Goal: Task Accomplishment & Management: Use online tool/utility

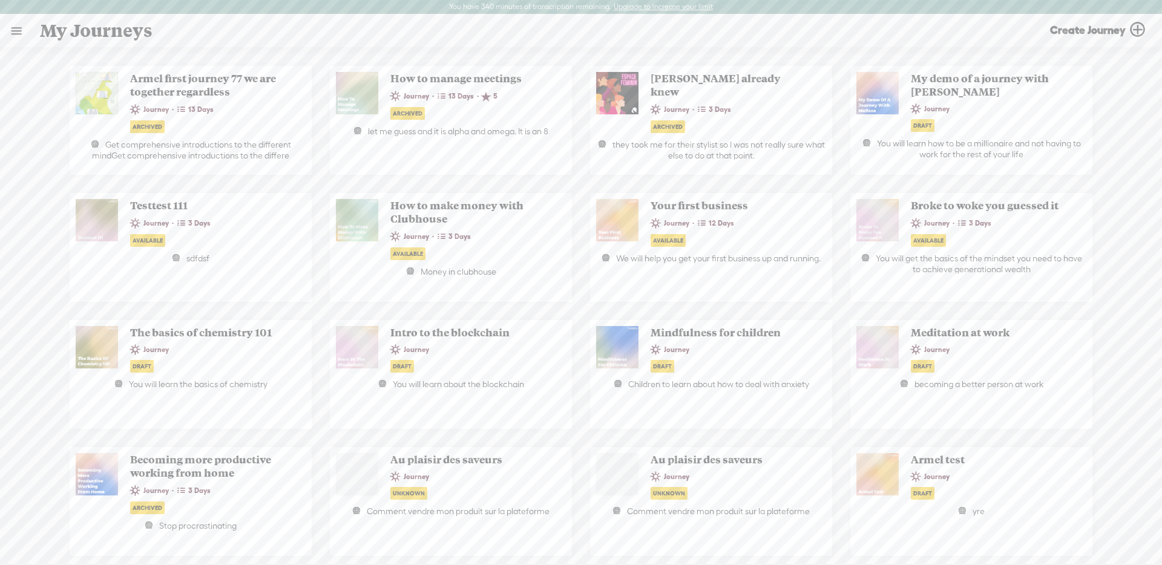
click at [14, 30] on link at bounding box center [16, 30] width 31 height 31
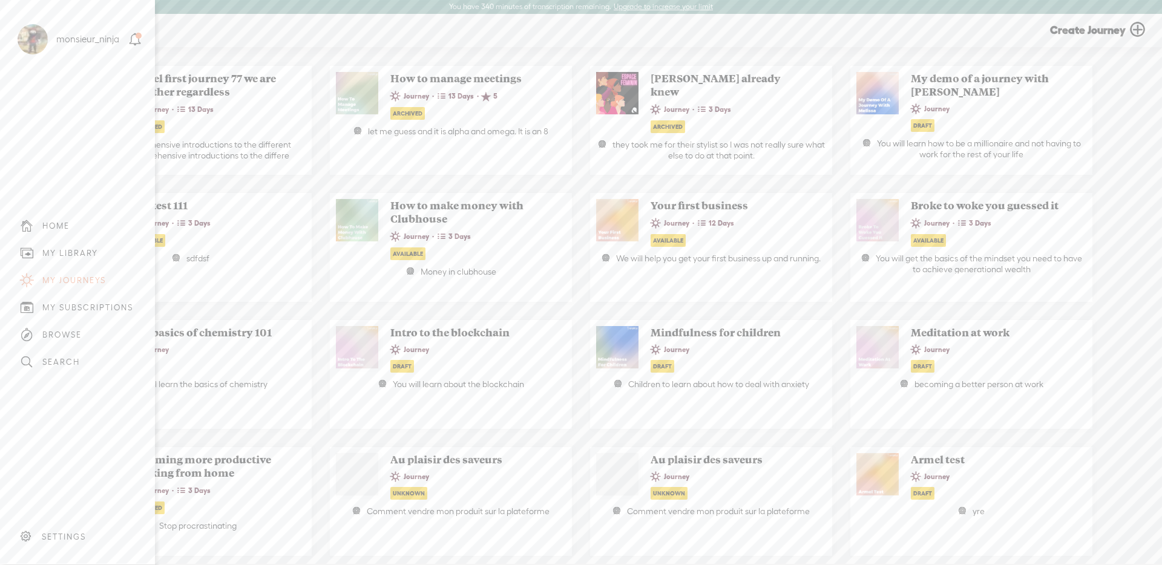
click at [68, 250] on div "MY LIBRARY" at bounding box center [70, 253] width 56 height 10
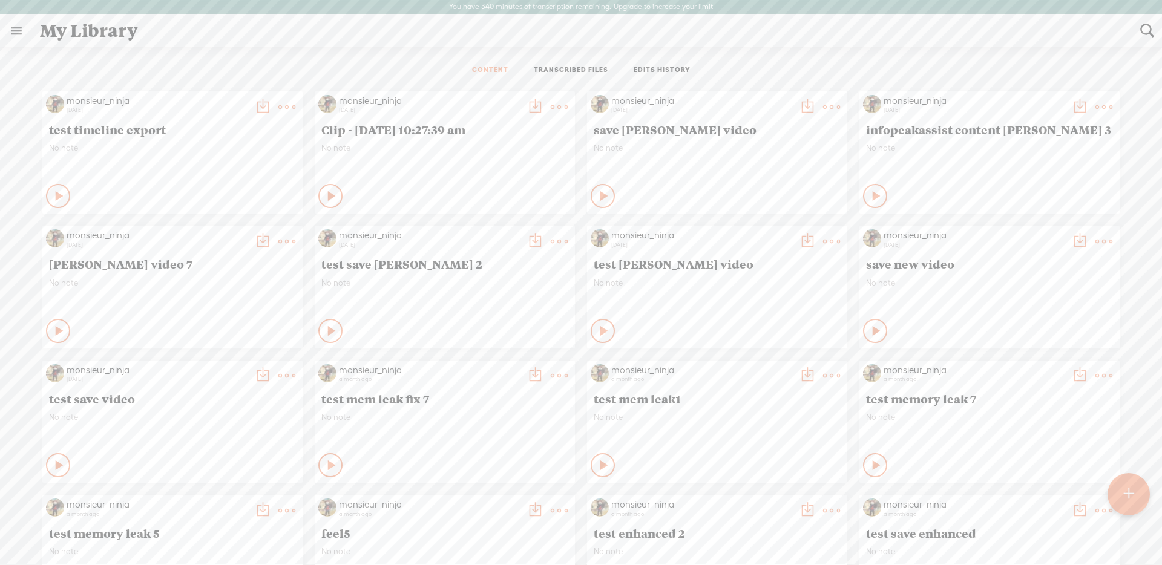
click at [278, 108] on t at bounding box center [286, 107] width 17 height 17
click at [232, 141] on link "Edit" at bounding box center [225, 148] width 130 height 28
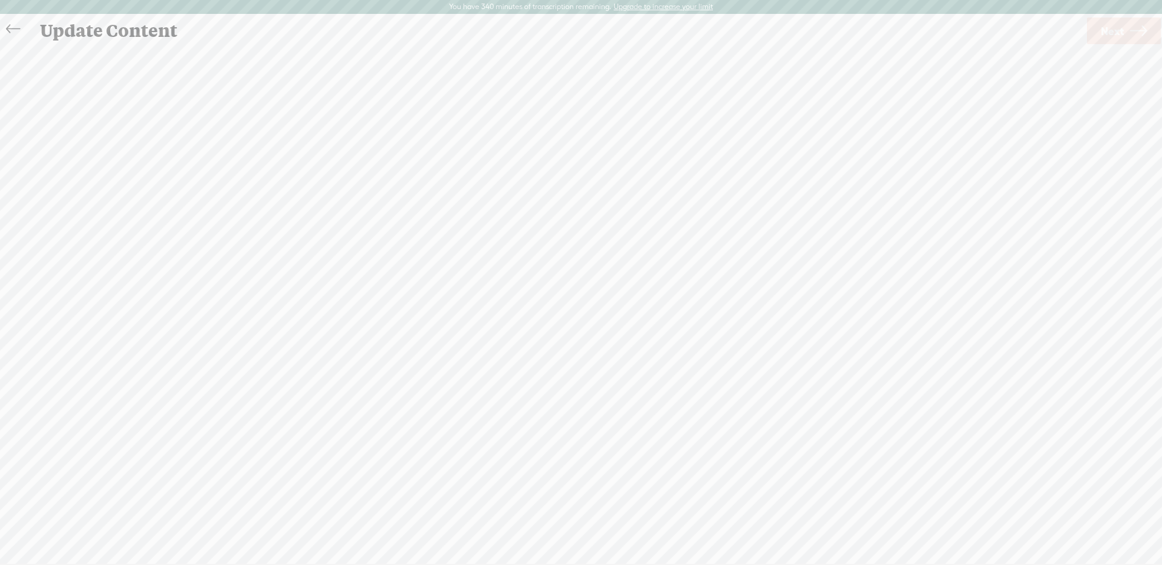
scroll to position [1, 0]
click at [768, 132] on span "everybody" at bounding box center [791, 123] width 47 height 18
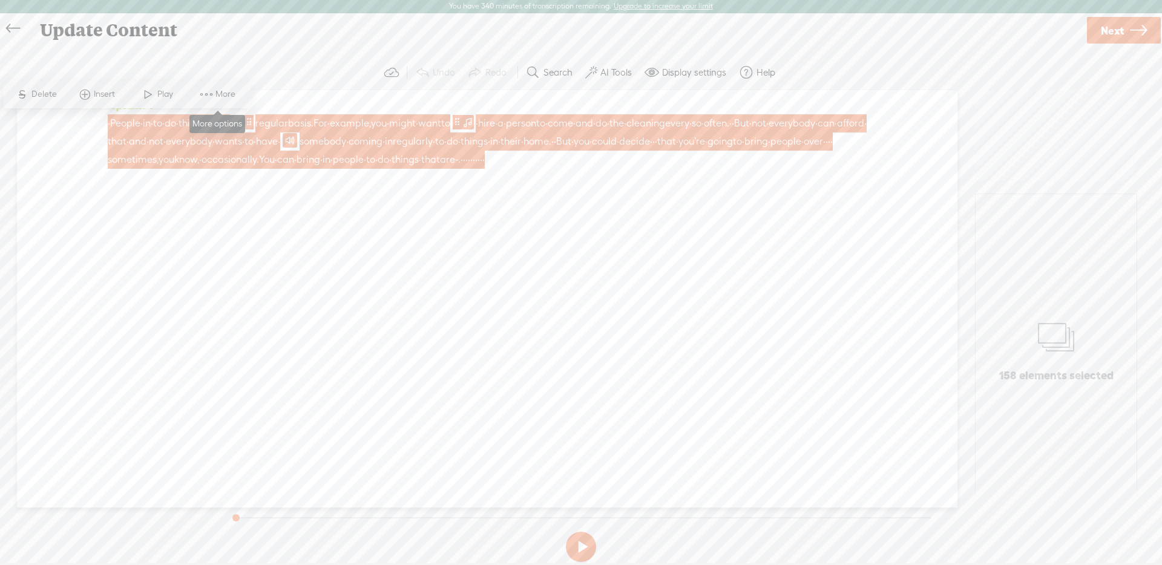
click at [226, 91] on span "More" at bounding box center [226, 94] width 23 height 12
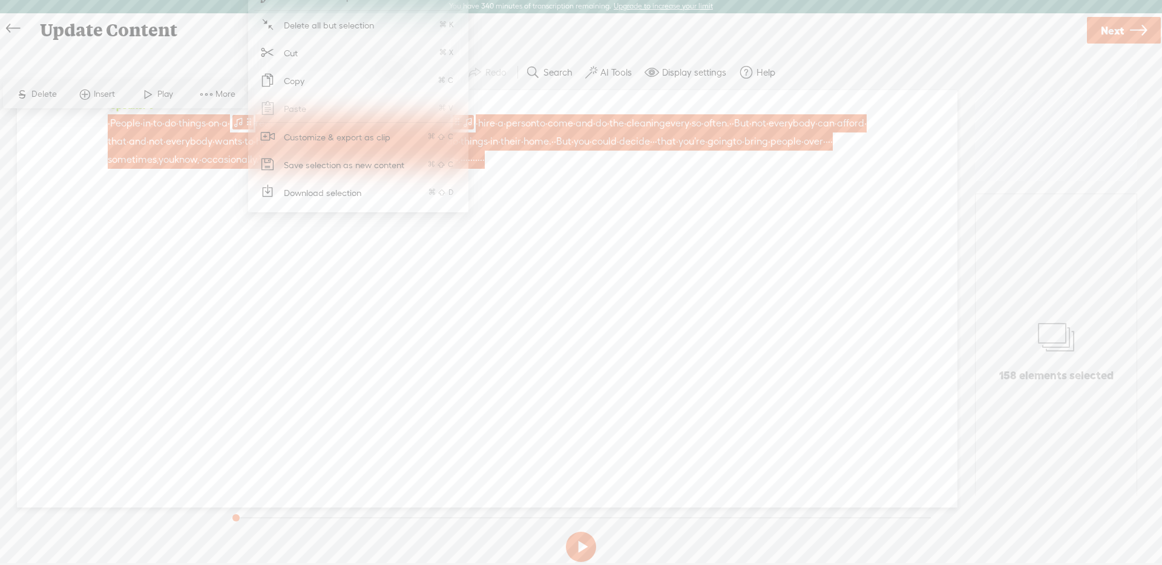
click at [292, 200] on span "Download selection" at bounding box center [322, 192] width 125 height 27
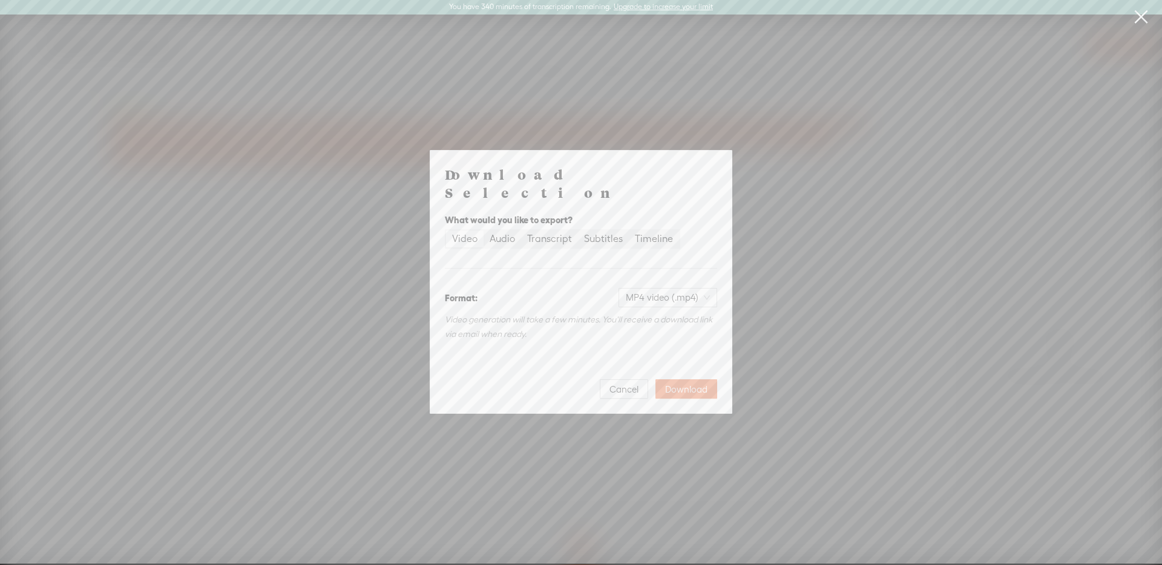
click at [702, 384] on span "Download" at bounding box center [686, 390] width 42 height 12
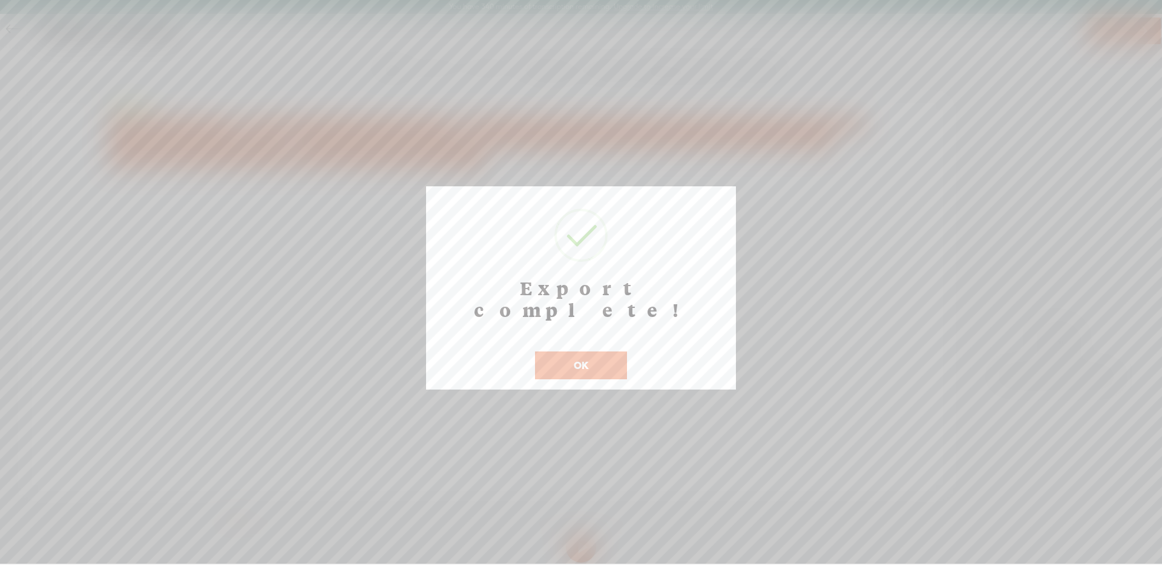
click at [574, 351] on button "OK" at bounding box center [581, 365] width 92 height 28
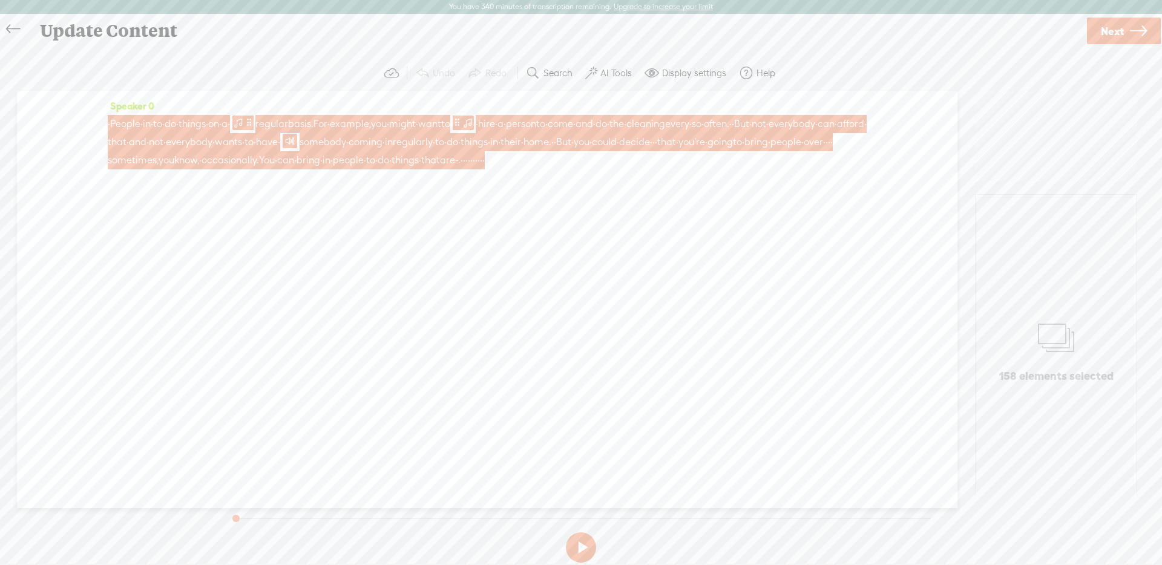
click at [212, 138] on span "everybody" at bounding box center [189, 142] width 47 height 18
click at [612, 69] on label "AI Tools" at bounding box center [615, 73] width 31 height 12
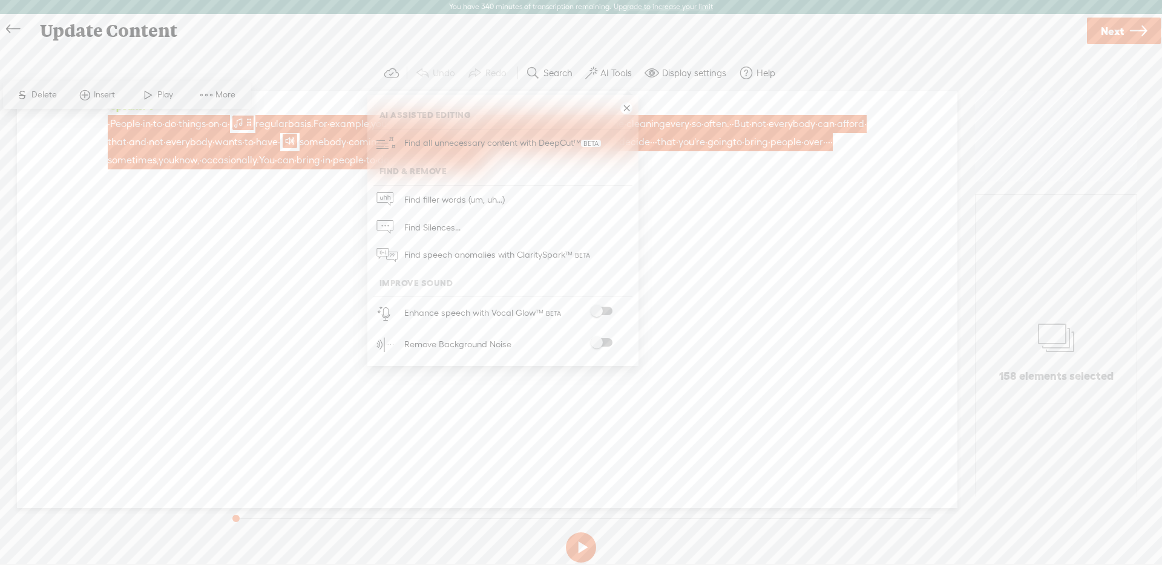
click at [595, 315] on span at bounding box center [601, 311] width 22 height 8
click at [721, 253] on div "Speaker 0 · People · in · to · do · things · on · a · regular basis. For · exam…" at bounding box center [487, 299] width 940 height 417
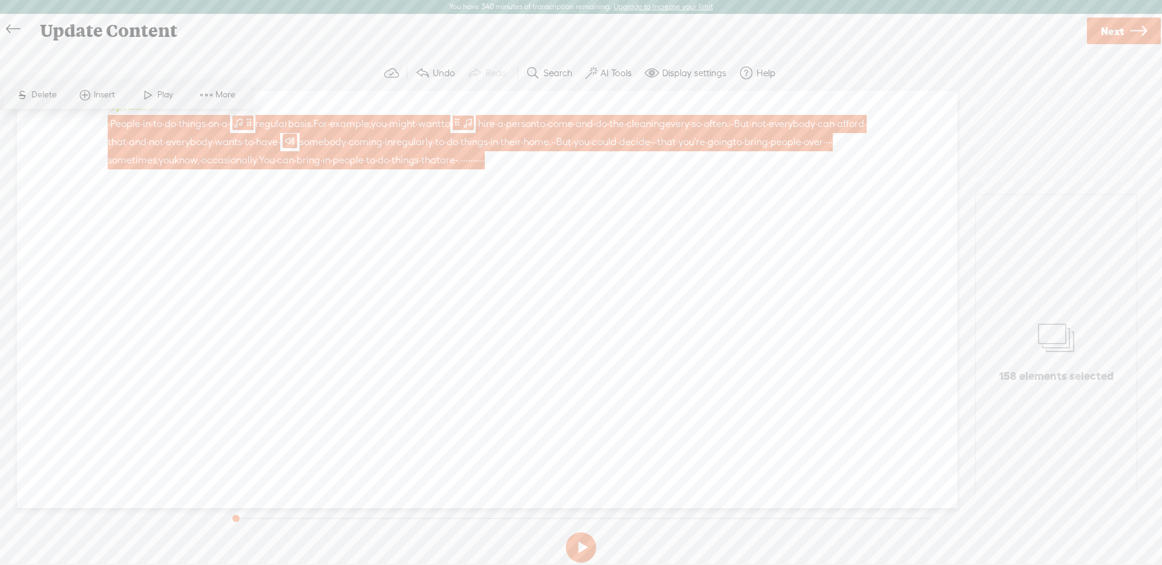
click at [11, 26] on icon at bounding box center [13, 29] width 14 height 27
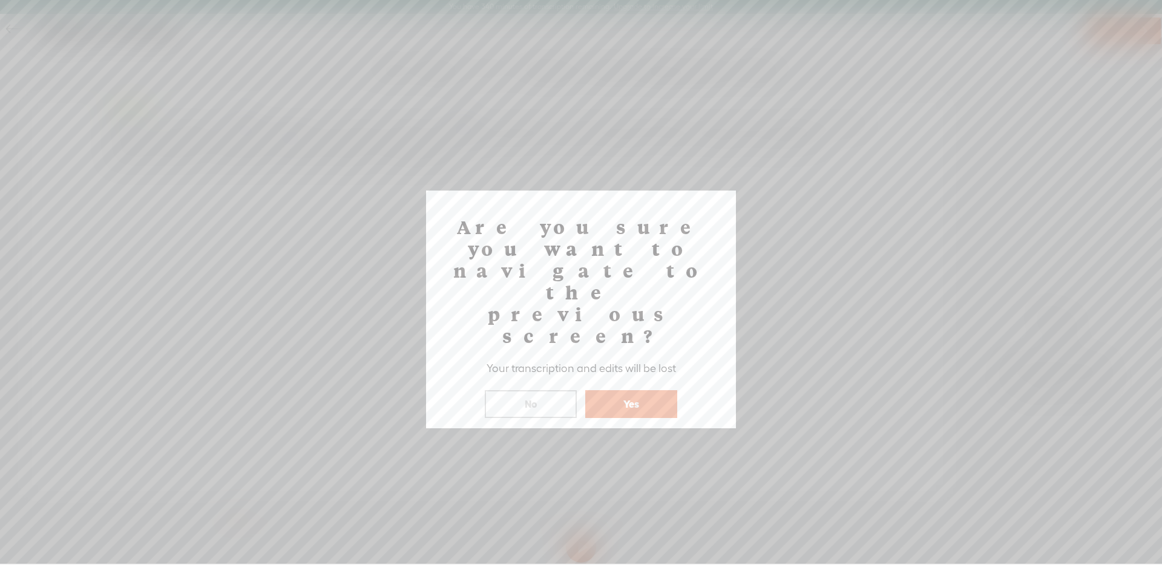
drag, startPoint x: 601, startPoint y: 339, endPoint x: 584, endPoint y: 336, distance: 17.3
click at [601, 390] on button "Yes" at bounding box center [631, 404] width 92 height 28
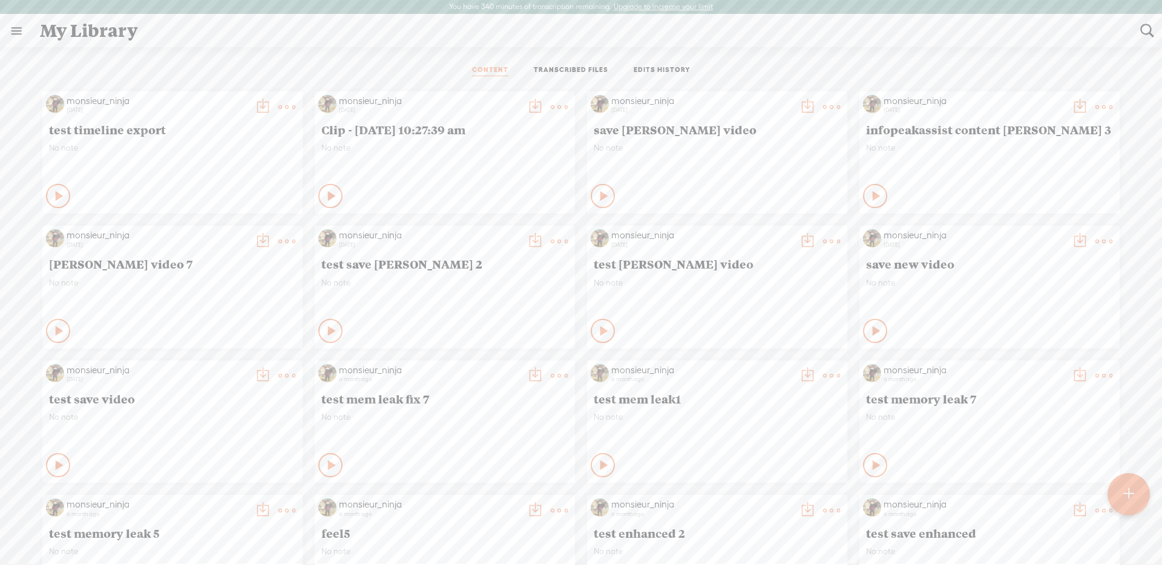
click at [1133, 495] on t at bounding box center [1128, 494] width 10 height 27
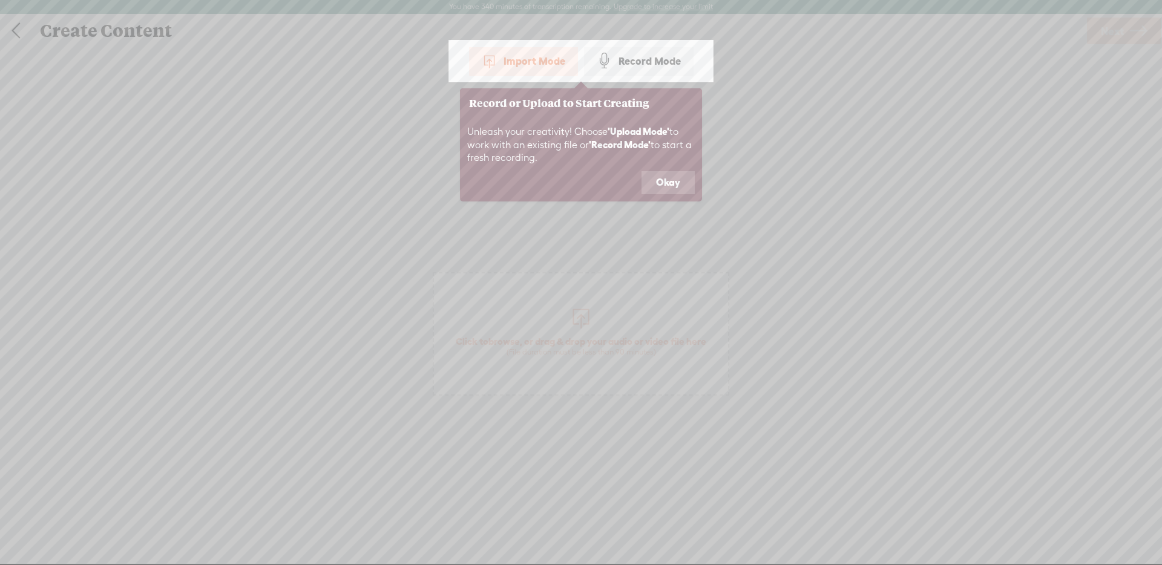
drag, startPoint x: 655, startPoint y: 189, endPoint x: 652, endPoint y: 76, distance: 113.8
click at [658, 152] on div "Record or Upload to Start Creating Unleash your creativity! Choose 'Upload Mode…" at bounding box center [581, 144] width 242 height 113
click at [642, 56] on div "Record Mode" at bounding box center [639, 61] width 110 height 30
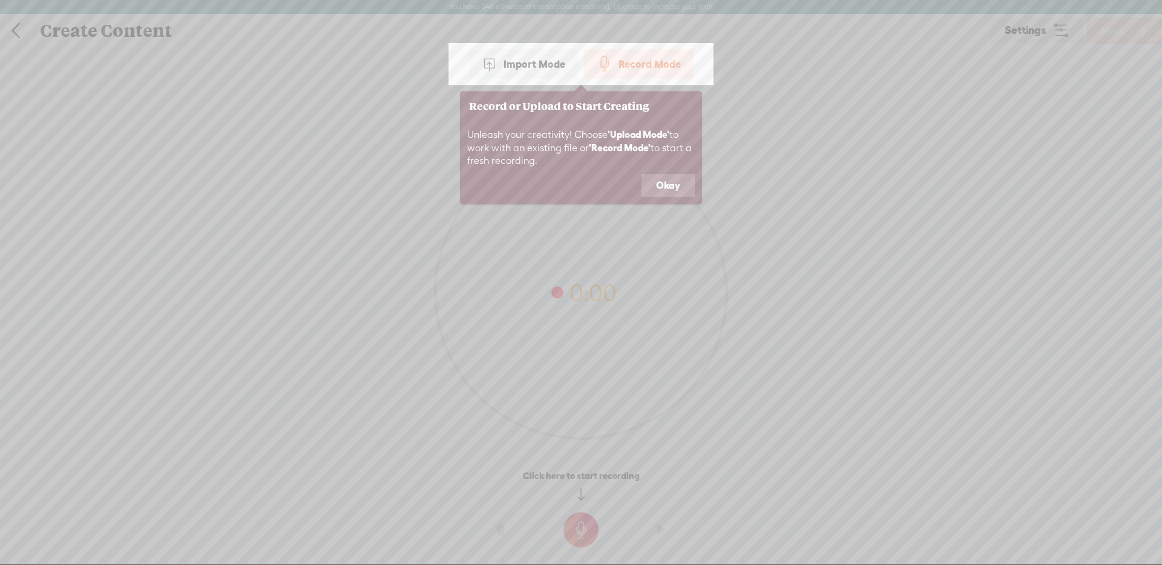
drag, startPoint x: 667, startPoint y: 183, endPoint x: 655, endPoint y: 45, distance: 138.5
click at [666, 180] on button "Okay" at bounding box center [667, 185] width 53 height 23
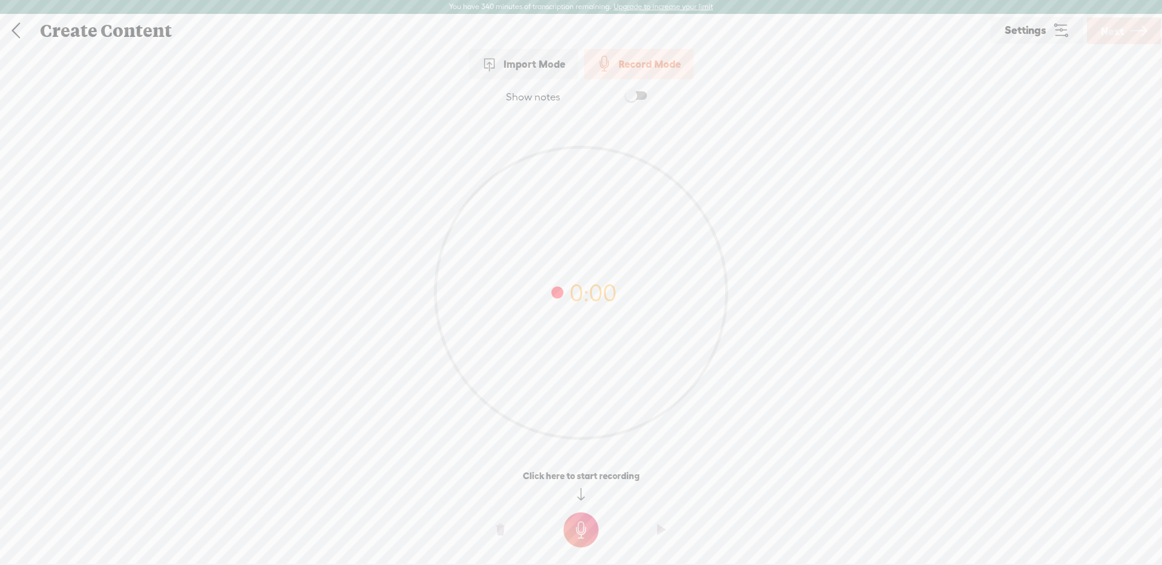
click at [647, 67] on div "Record Mode" at bounding box center [639, 64] width 110 height 30
click at [579, 518] on t at bounding box center [580, 529] width 35 height 35
click at [589, 537] on t at bounding box center [580, 538] width 35 height 35
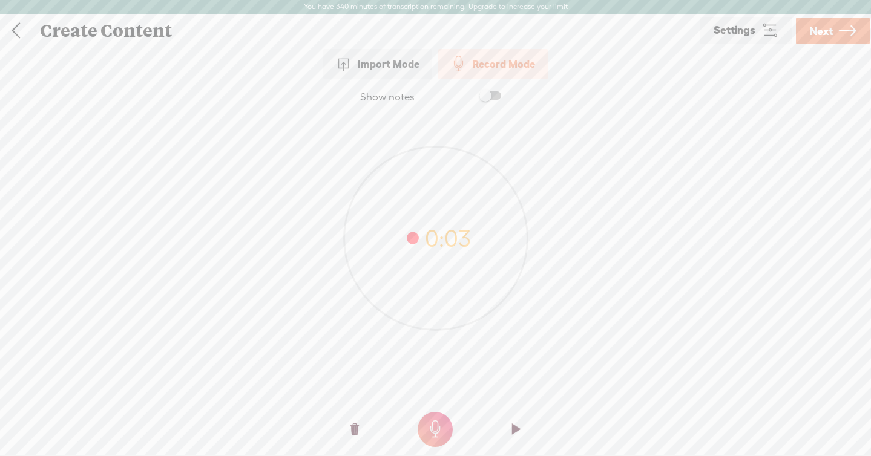
click at [429, 423] on t at bounding box center [434, 429] width 35 height 35
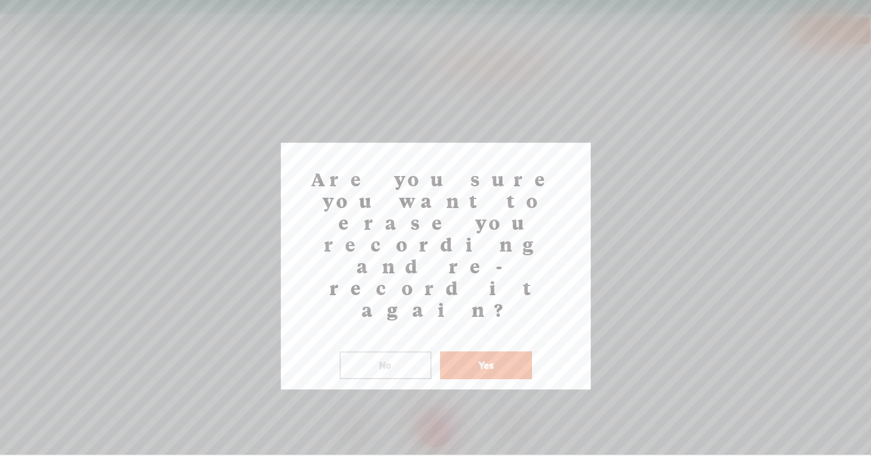
click at [480, 297] on div "Are you sure you want to erase you recording and re-record it again? ! Not vali…" at bounding box center [436, 266] width 310 height 247
click at [479, 351] on button "Yes" at bounding box center [486, 365] width 92 height 28
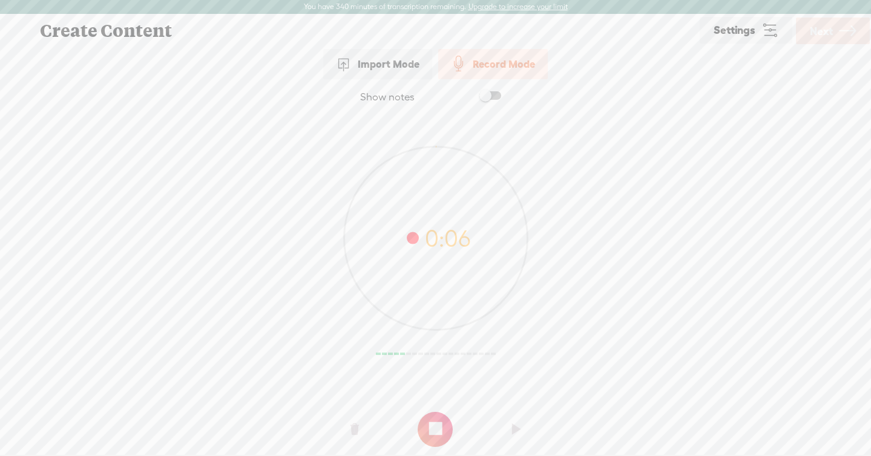
click at [440, 424] on t at bounding box center [434, 429] width 35 height 35
click at [835, 21] on link "Next" at bounding box center [833, 31] width 74 height 27
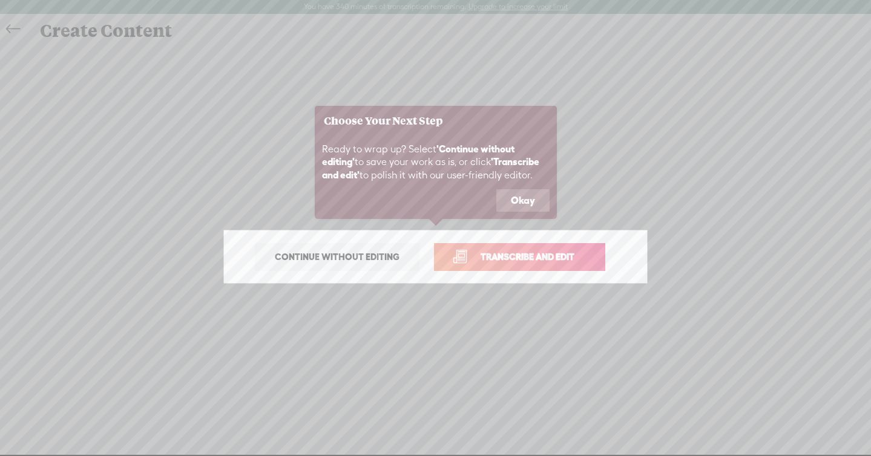
click at [520, 252] on span "Transcribe and edit" at bounding box center [527, 257] width 119 height 14
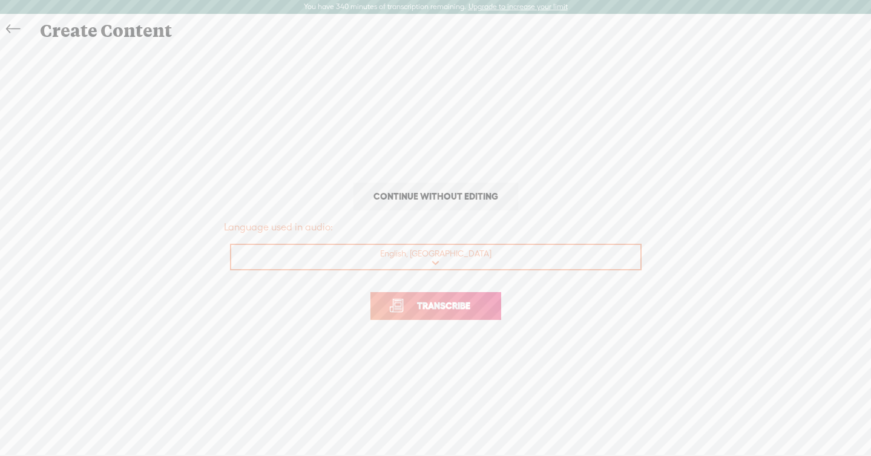
click at [467, 299] on span "Transcribe" at bounding box center [443, 306] width 79 height 14
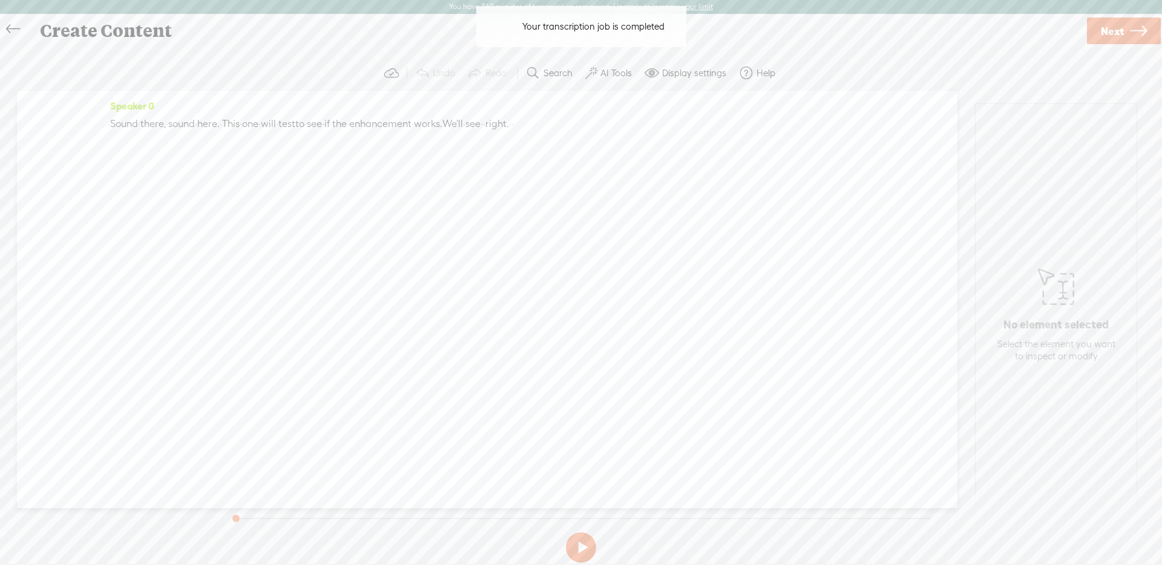
click at [605, 59] on section "Undo Redo Search Remove Background Noise AI Tools Configure Magic Sound Enhance…" at bounding box center [580, 73] width 1137 height 35
click at [608, 64] on button "AI Tools" at bounding box center [609, 73] width 59 height 24
drag, startPoint x: 600, startPoint y: 311, endPoint x: 619, endPoint y: 302, distance: 20.6
click at [600, 311] on span at bounding box center [601, 311] width 22 height 8
click at [586, 548] on button at bounding box center [581, 547] width 30 height 30
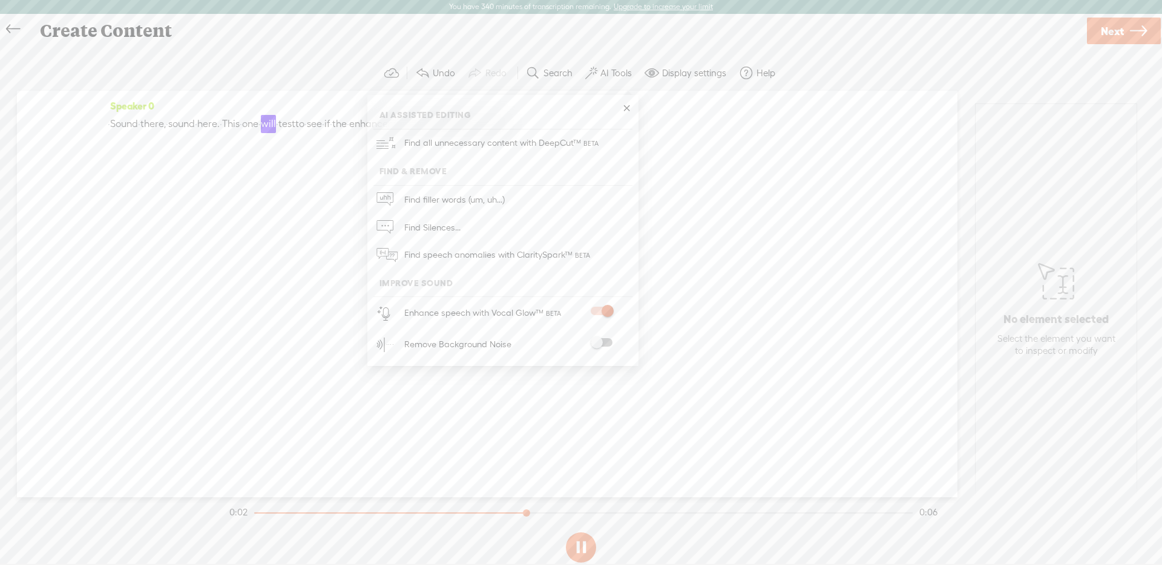
click at [598, 310] on span at bounding box center [601, 311] width 22 height 8
click at [577, 549] on button at bounding box center [581, 547] width 30 height 30
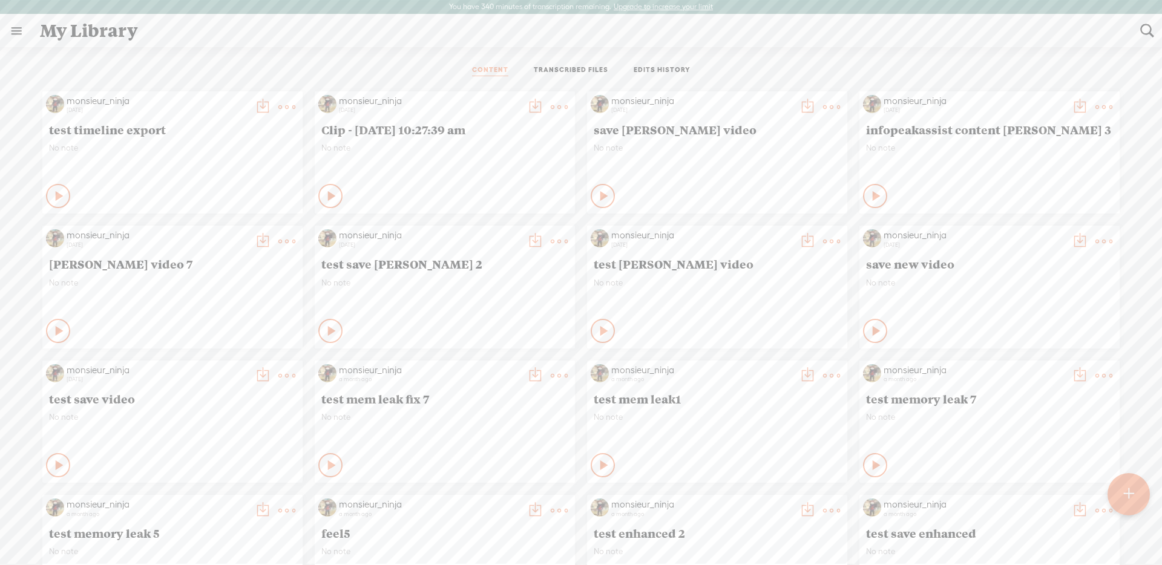
click at [598, 69] on link "TRANSCRIBED FILES" at bounding box center [571, 70] width 74 height 11
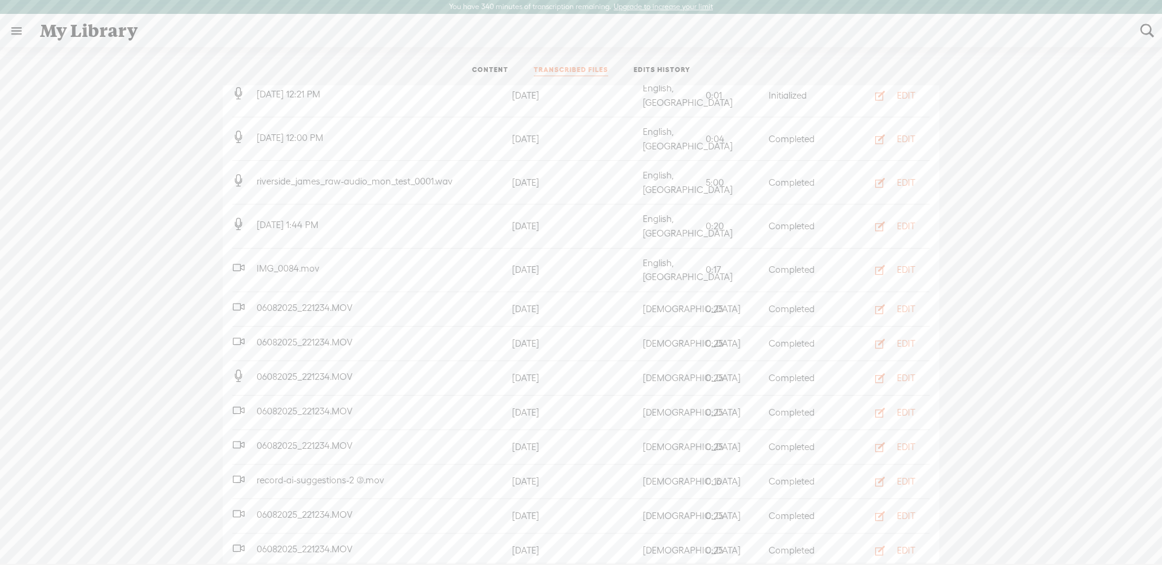
scroll to position [319, 0]
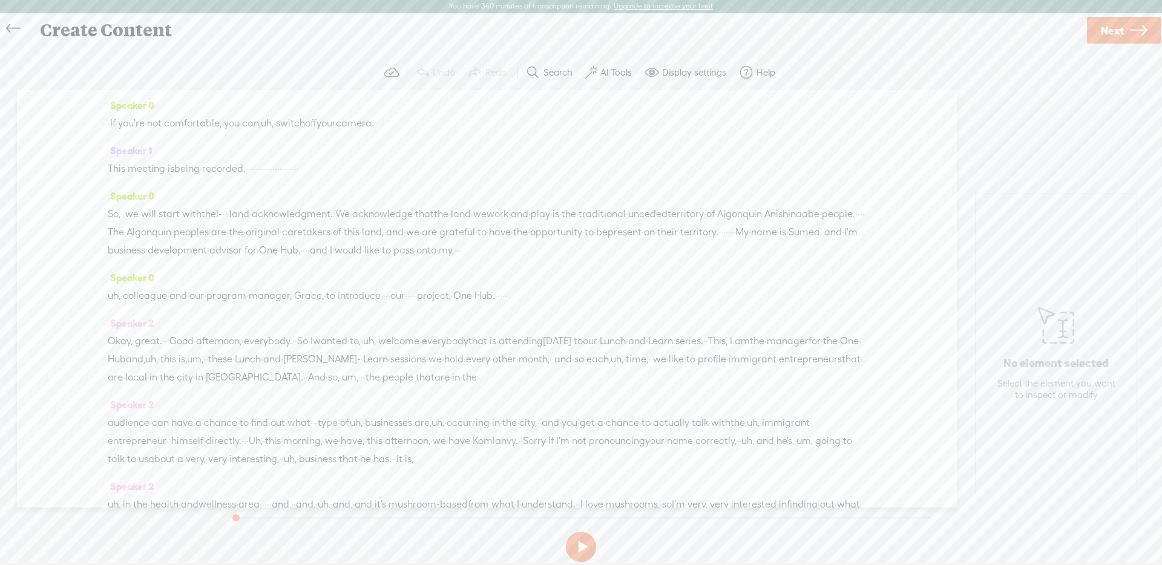
click at [609, 67] on label "AI Tools" at bounding box center [615, 73] width 31 height 12
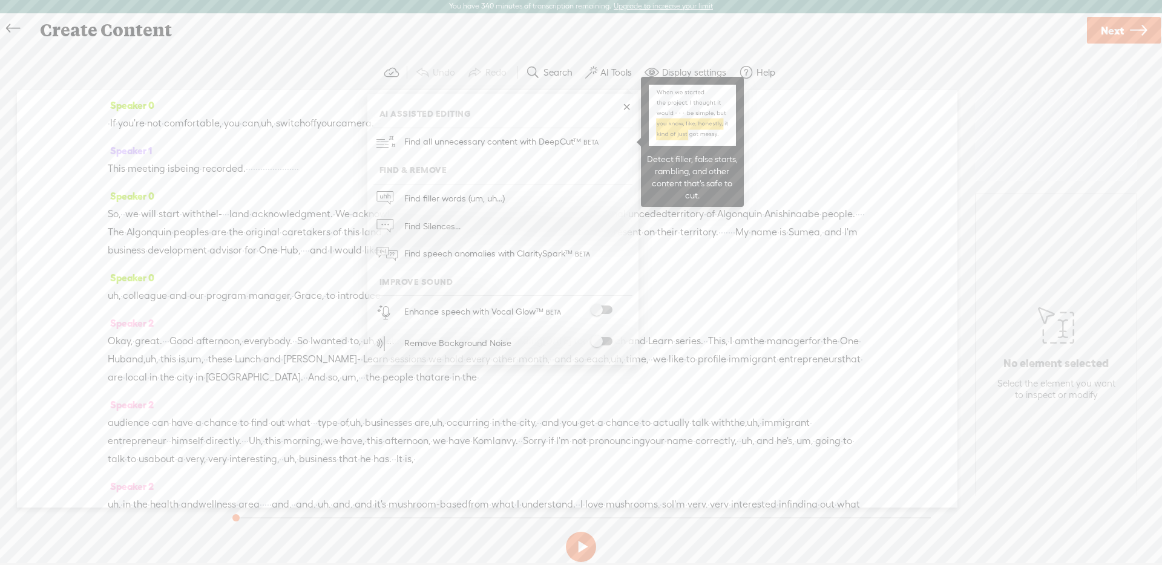
click at [609, 149] on link "Find all unnecessary content with DeepCut™" at bounding box center [502, 142] width 259 height 28
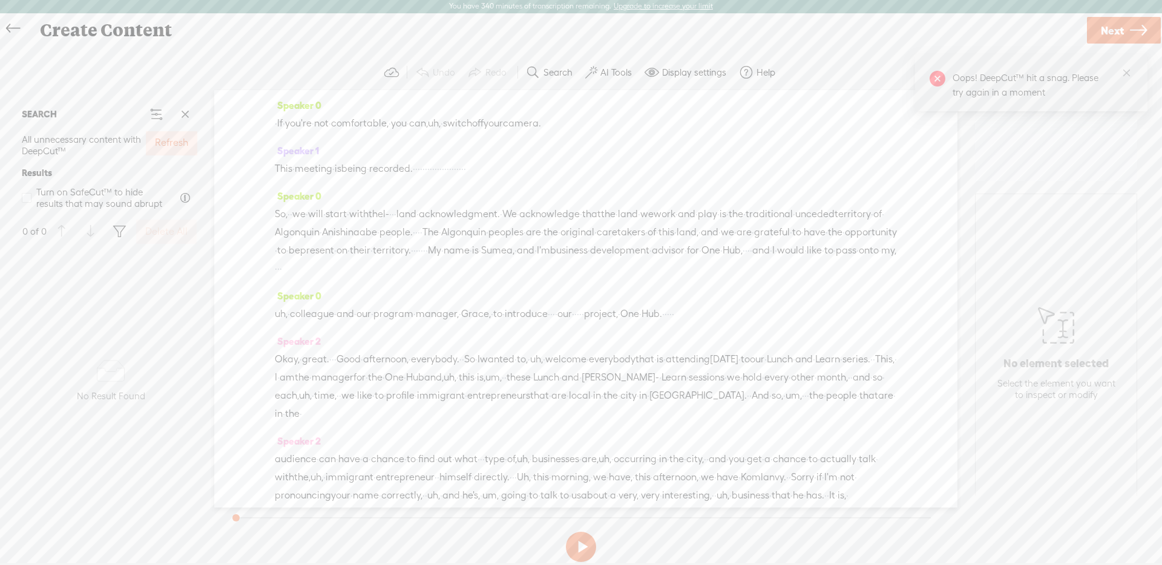
click at [171, 143] on label "Refresh" at bounding box center [171, 143] width 33 height 13
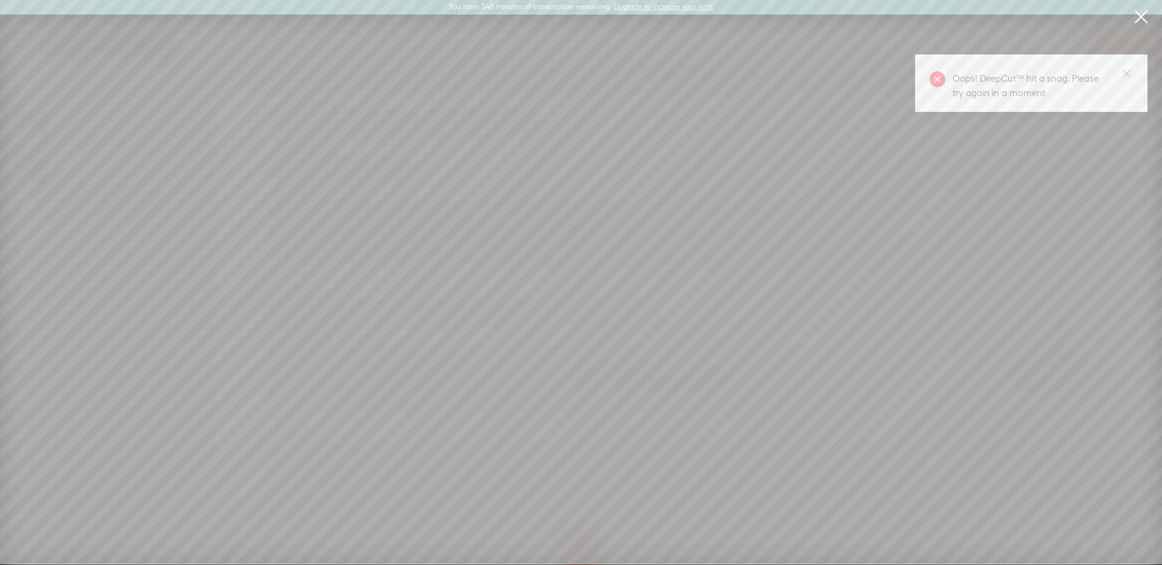
scroll to position [0, 0]
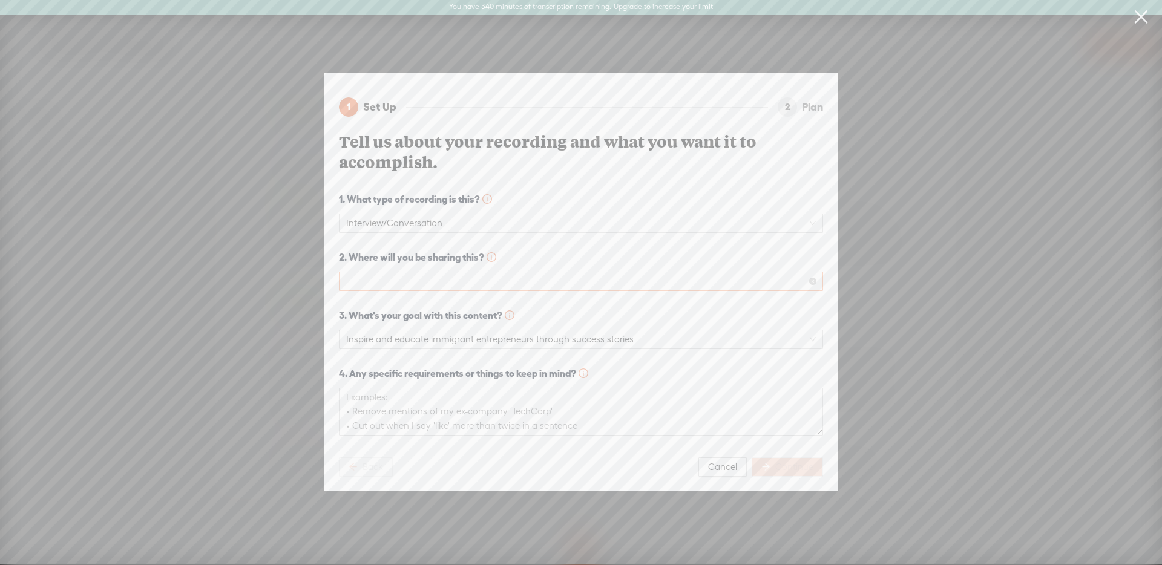
click at [627, 290] on div at bounding box center [581, 281] width 484 height 19
click at [630, 273] on span at bounding box center [580, 281] width 469 height 18
click at [634, 276] on span at bounding box center [580, 281] width 469 height 18
click at [636, 322] on div "Podcast (Spotify, Apple Podcasts, etc.)" at bounding box center [580, 325] width 465 height 15
click at [783, 476] on button "Continue" at bounding box center [786, 466] width 71 height 19
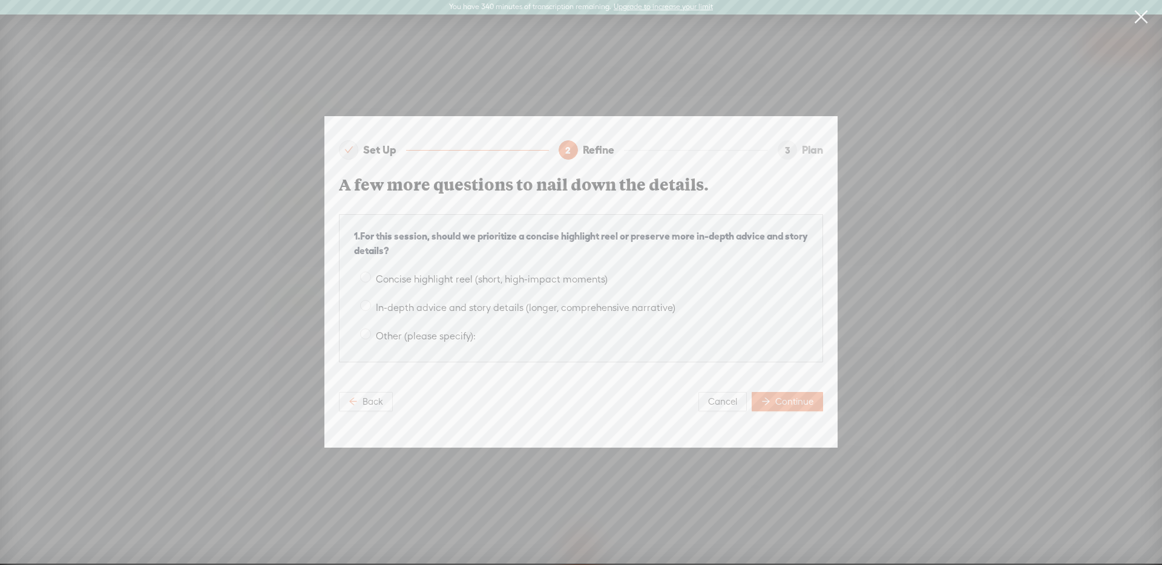
drag, startPoint x: 643, startPoint y: 301, endPoint x: 816, endPoint y: 325, distance: 174.6
click at [642, 302] on span "In-depth advice and story details (longer, comprehensive narrative)" at bounding box center [525, 307] width 309 height 11
click at [371, 301] on input "In-depth advice and story details (longer, comprehensive narrative)" at bounding box center [365, 305] width 11 height 11
radio input "true"
click at [795, 408] on button "Continue" at bounding box center [786, 401] width 71 height 19
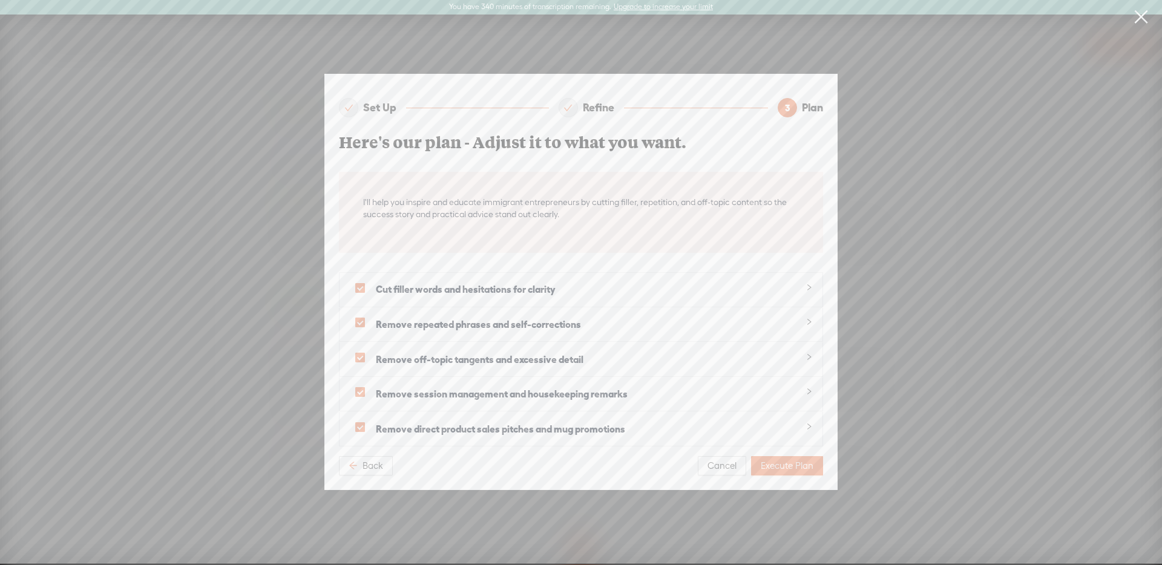
click at [788, 474] on button "Execute Plan" at bounding box center [787, 465] width 72 height 19
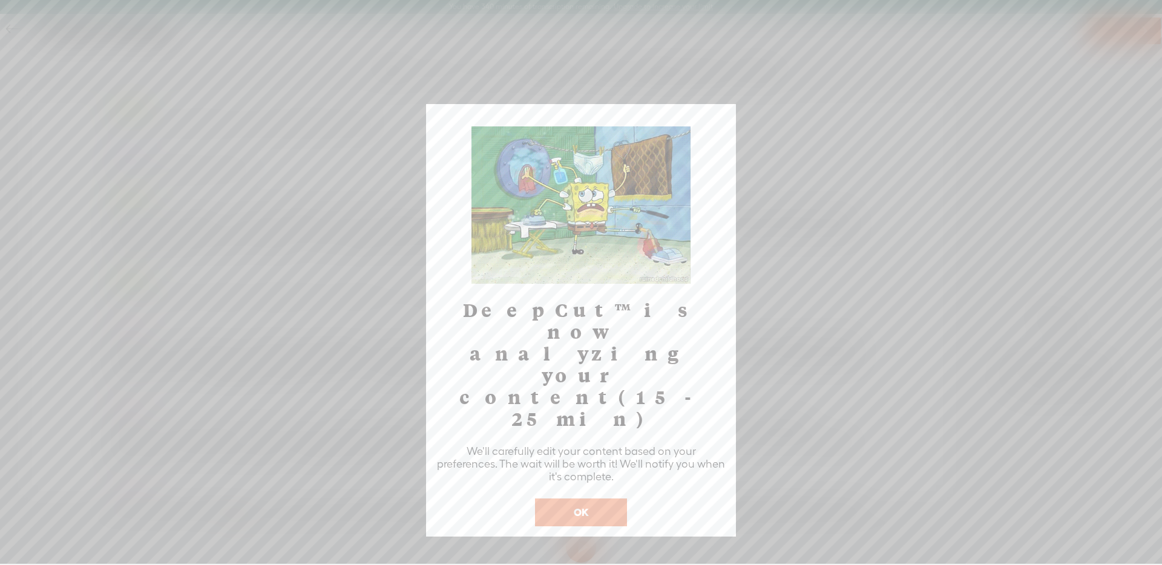
click at [601, 499] on button "OK" at bounding box center [581, 513] width 92 height 28
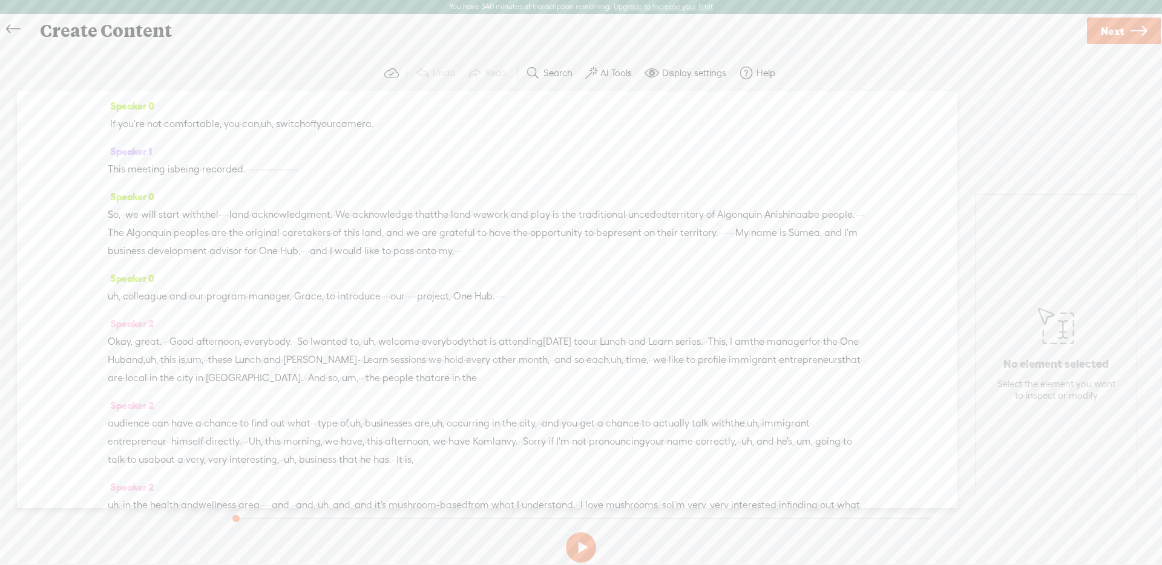
click at [822, 224] on span "people." at bounding box center [838, 215] width 33 height 18
drag, startPoint x: 590, startPoint y: 551, endPoint x: 588, endPoint y: 523, distance: 28.5
click at [590, 551] on button at bounding box center [581, 547] width 30 height 30
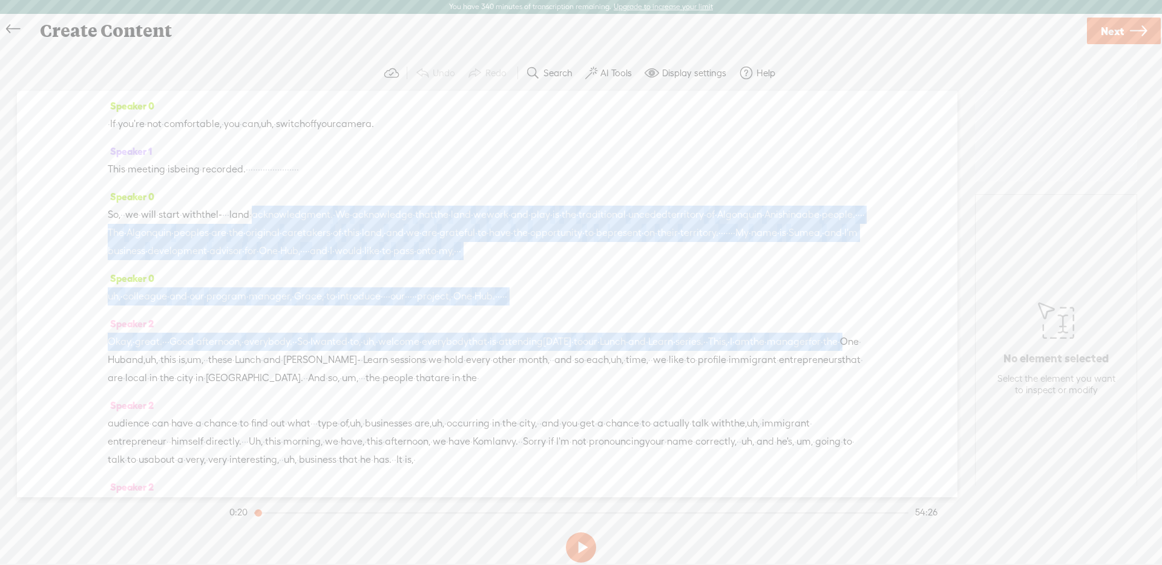
drag, startPoint x: 324, startPoint y: 211, endPoint x: 374, endPoint y: 333, distance: 132.4
click at [340, 371] on div "Speaker 0 · If · you're · not · comfortable, · you · can, uh, · switch off your…" at bounding box center [487, 294] width 940 height 407
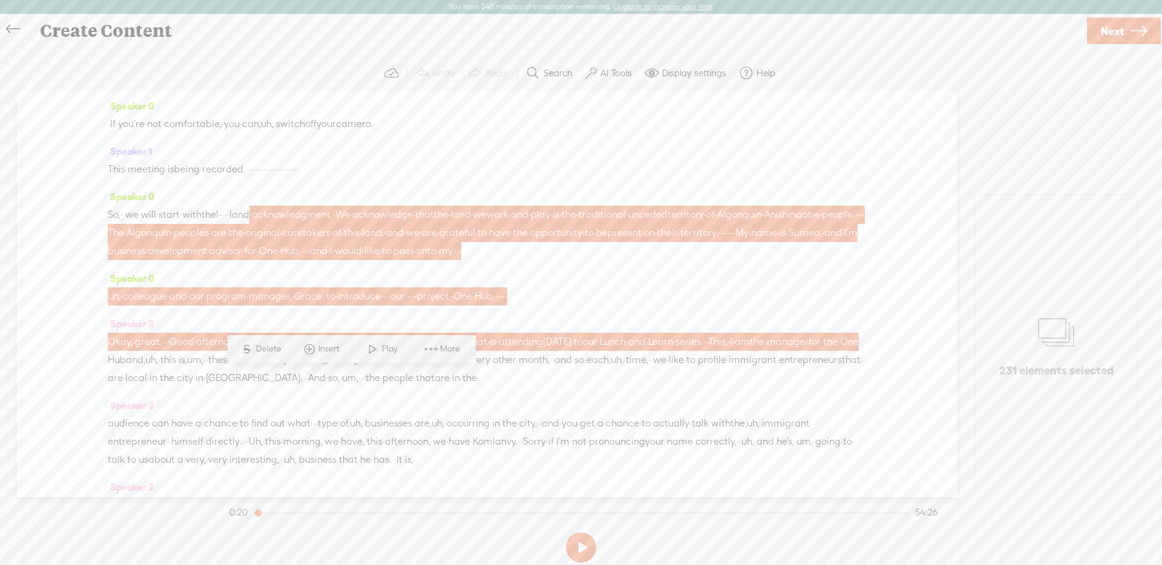
click at [454, 350] on span "More" at bounding box center [451, 349] width 23 height 12
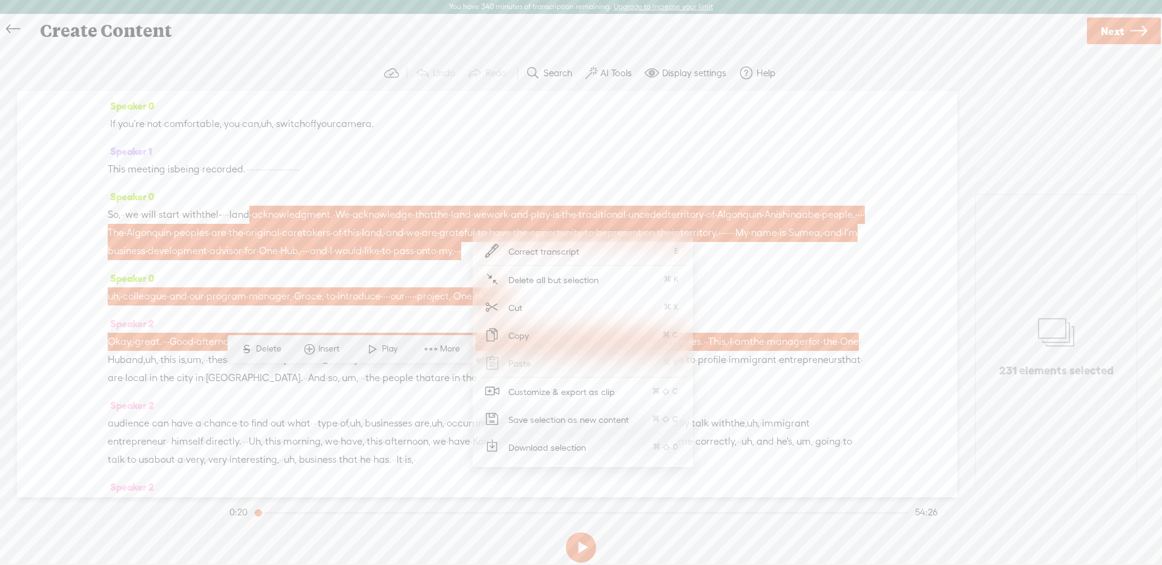
click at [577, 443] on span "Download selection" at bounding box center [547, 447] width 125 height 27
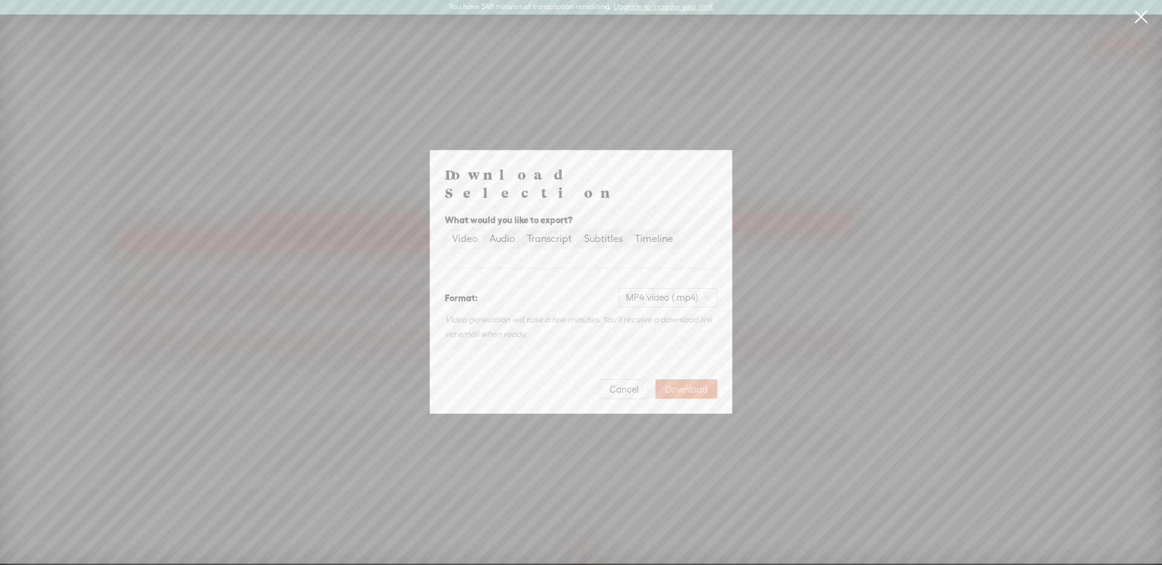
click at [680, 384] on span "Download" at bounding box center [686, 390] width 42 height 12
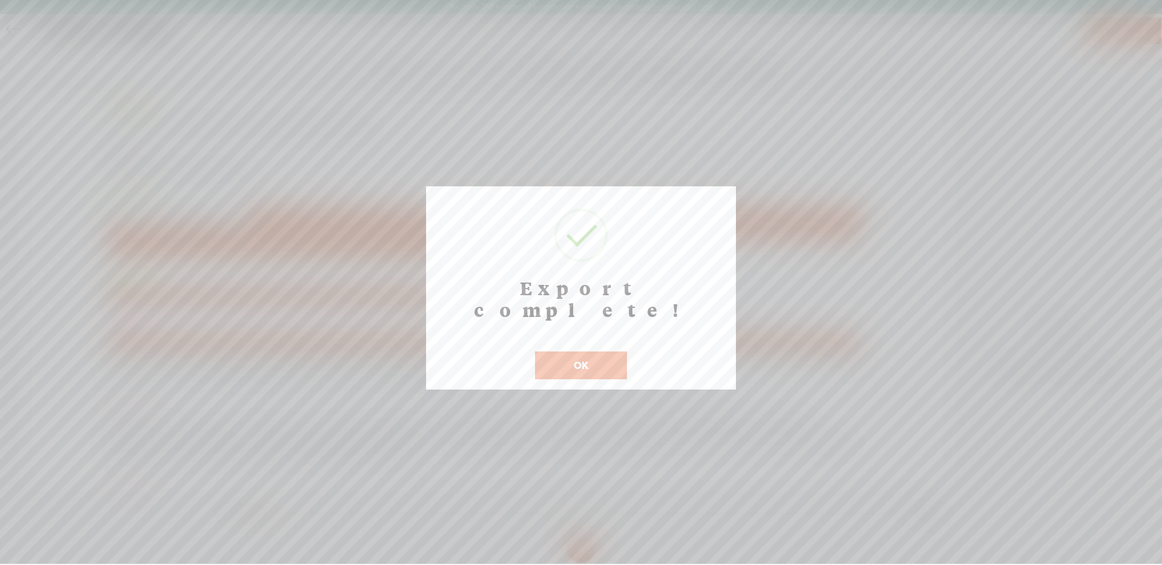
drag, startPoint x: 609, startPoint y: 338, endPoint x: 587, endPoint y: 152, distance: 187.0
click at [609, 351] on button "OK" at bounding box center [581, 365] width 92 height 28
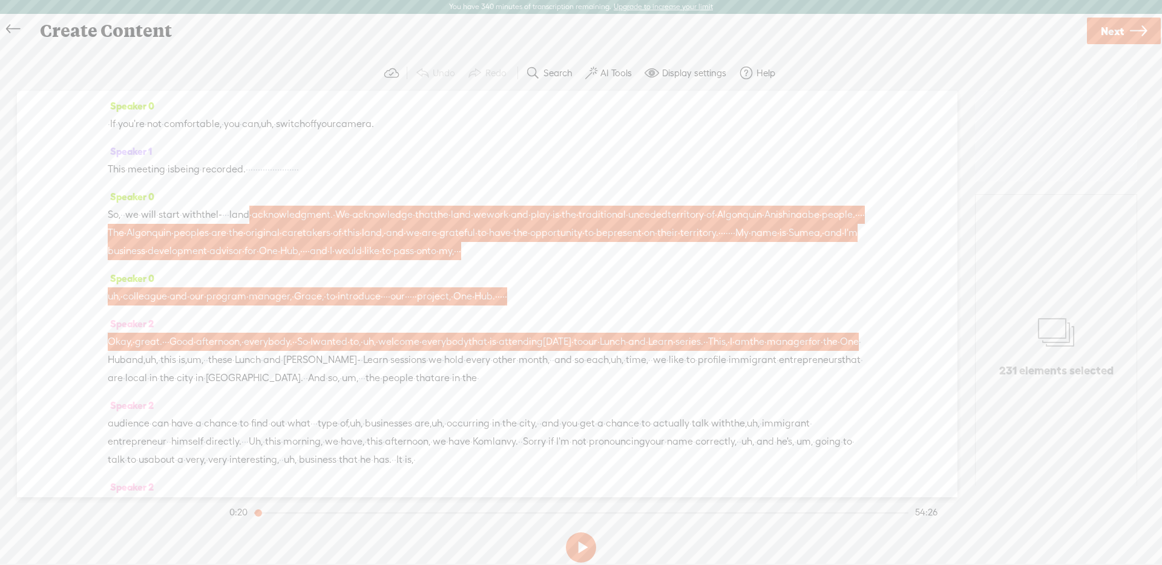
drag, startPoint x: 13, startPoint y: 21, endPoint x: 358, endPoint y: 160, distance: 371.9
click at [13, 21] on icon at bounding box center [13, 29] width 14 height 27
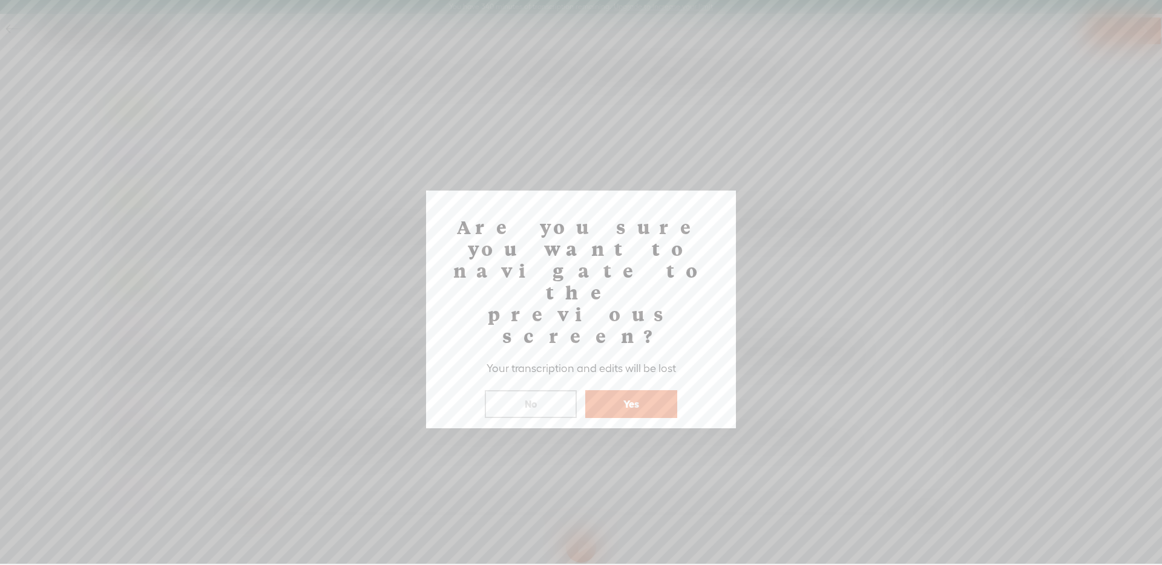
click at [560, 390] on button "No" at bounding box center [531, 404] width 92 height 28
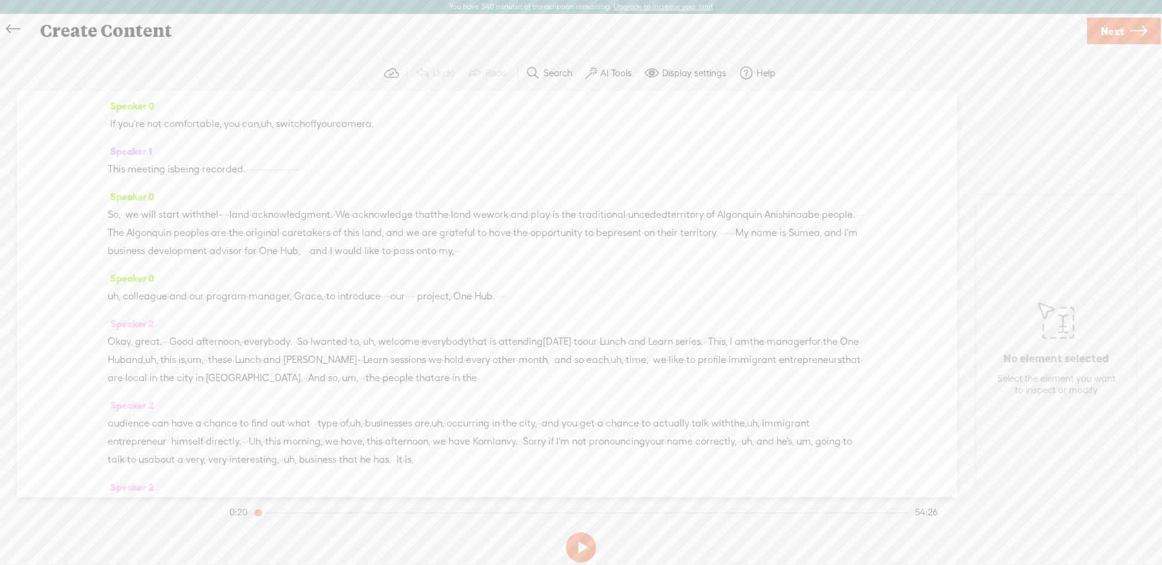
click at [15, 30] on icon at bounding box center [13, 29] width 14 height 27
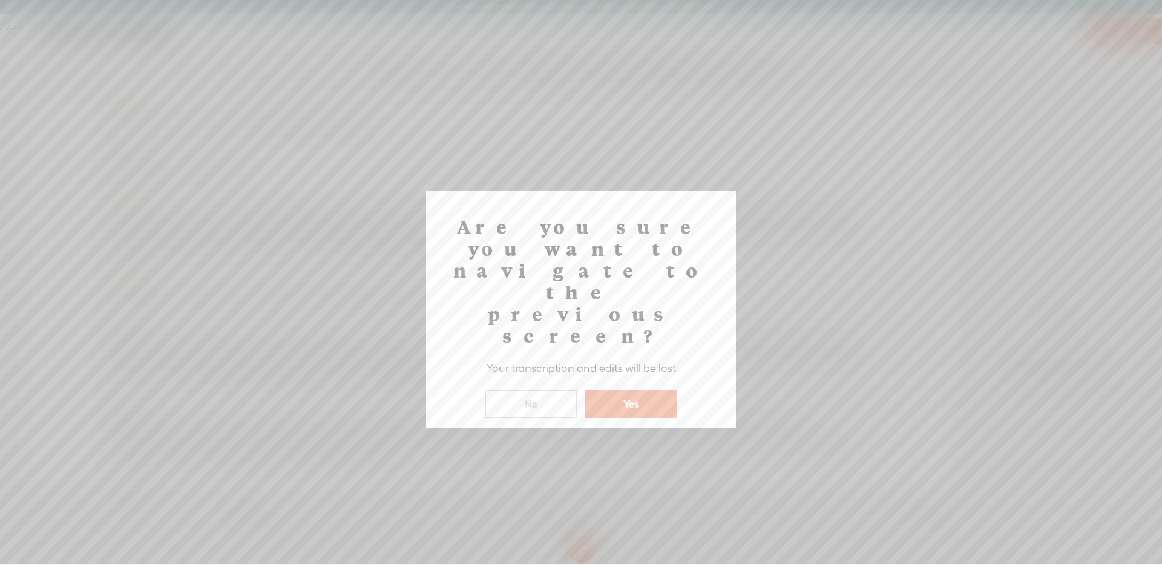
click at [626, 390] on button "Yes" at bounding box center [631, 404] width 92 height 28
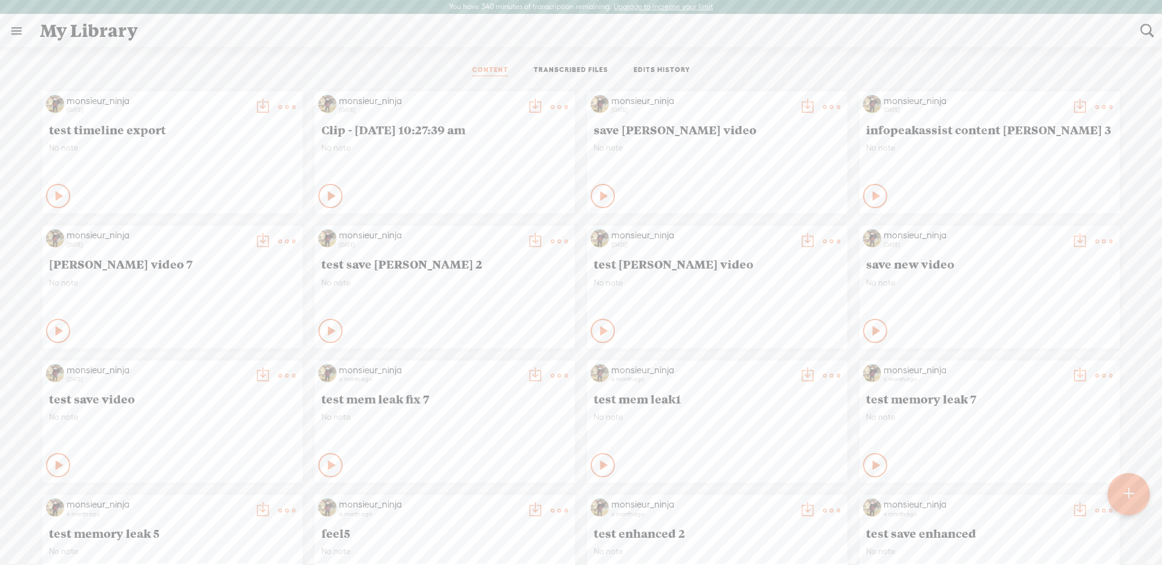
click at [598, 79] on ul "CONTENT TRANSCRIBED FILES EDITS HISTORY" at bounding box center [580, 70] width 321 height 29
click at [595, 69] on link "TRANSCRIBED FILES" at bounding box center [571, 70] width 74 height 11
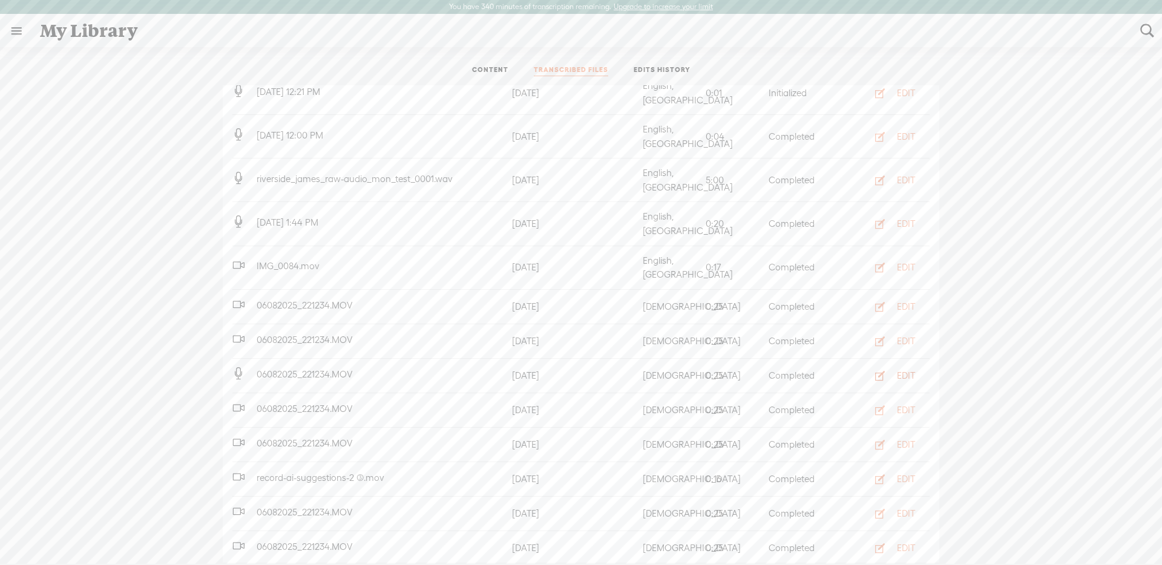
click at [912, 370] on div "EDIT" at bounding box center [906, 376] width 18 height 12
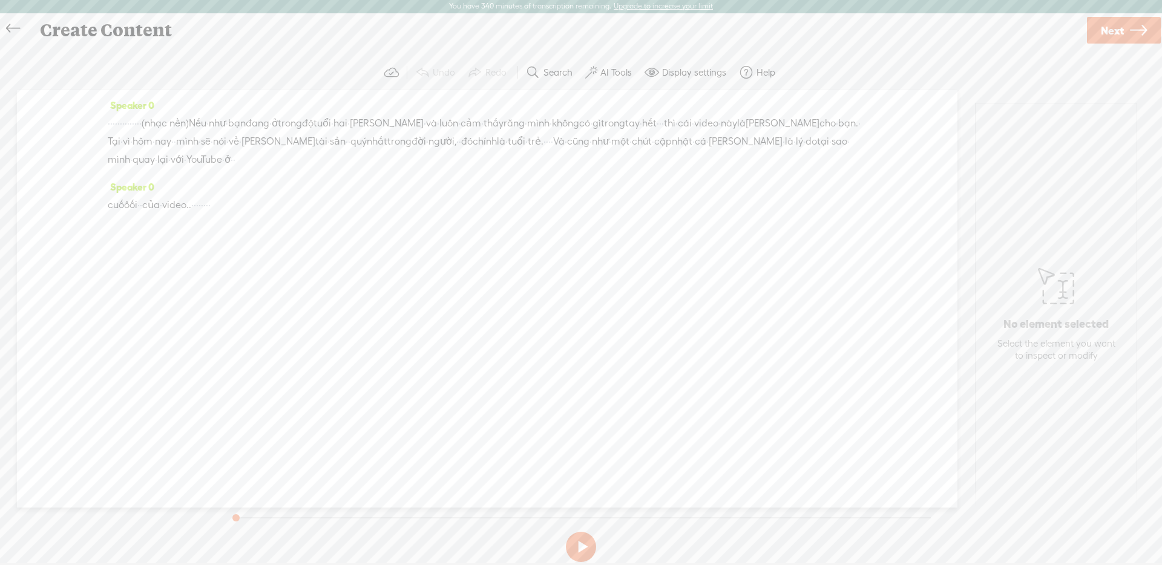
click at [609, 70] on label "AI Tools" at bounding box center [615, 73] width 31 height 12
click at [597, 308] on span at bounding box center [601, 310] width 22 height 8
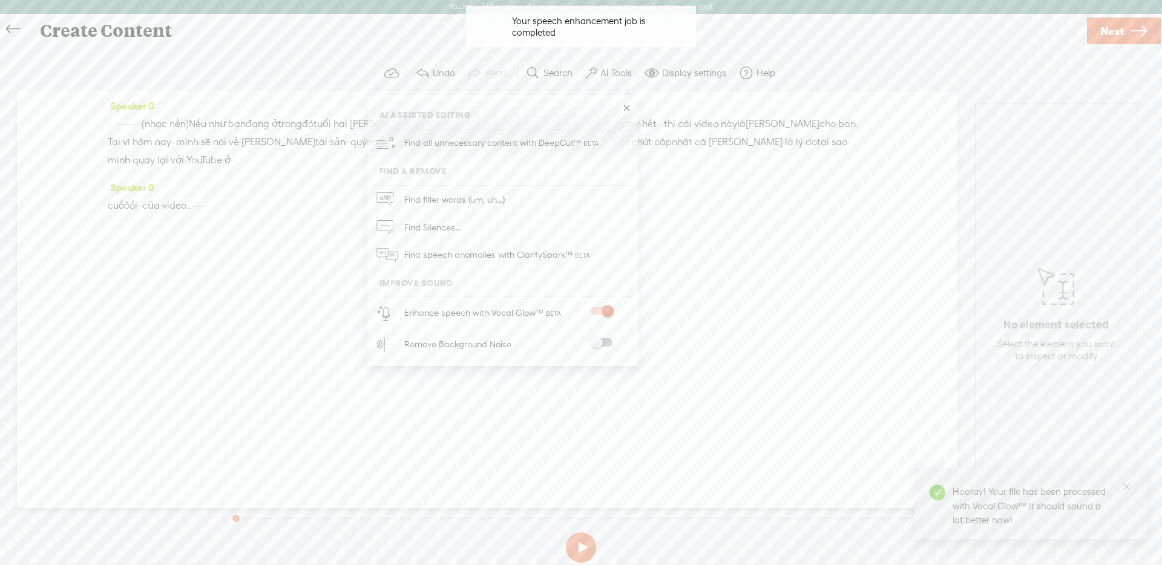
click at [794, 48] on div "Continue without editing Transcribe and edit Language used in audio: English, U…" at bounding box center [580, 311] width 1137 height 531
